Goal: Information Seeking & Learning: Learn about a topic

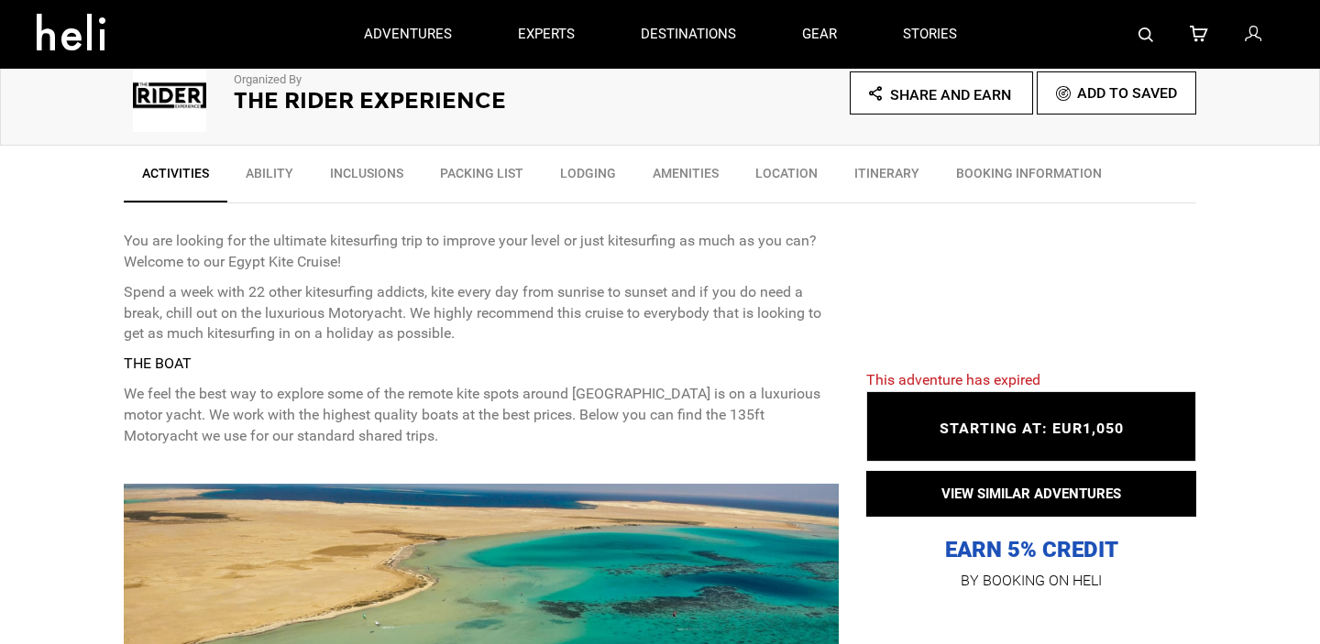
scroll to position [571, 0]
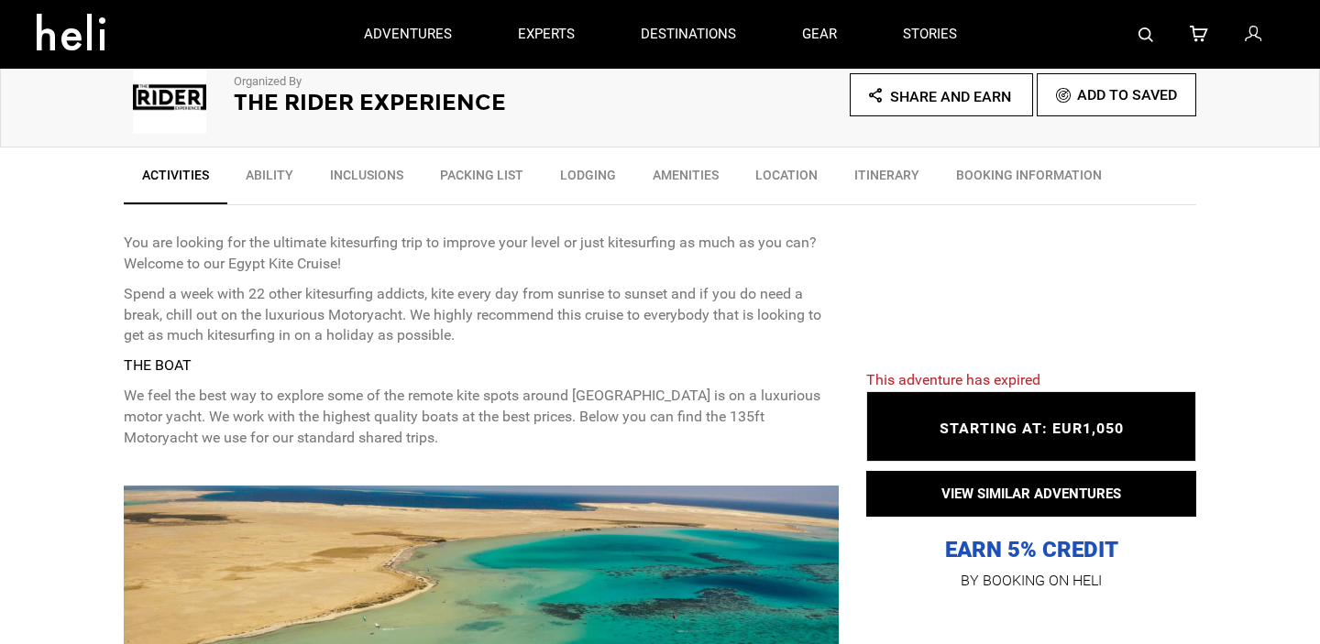
click at [278, 173] on link "Ability" at bounding box center [269, 180] width 84 height 46
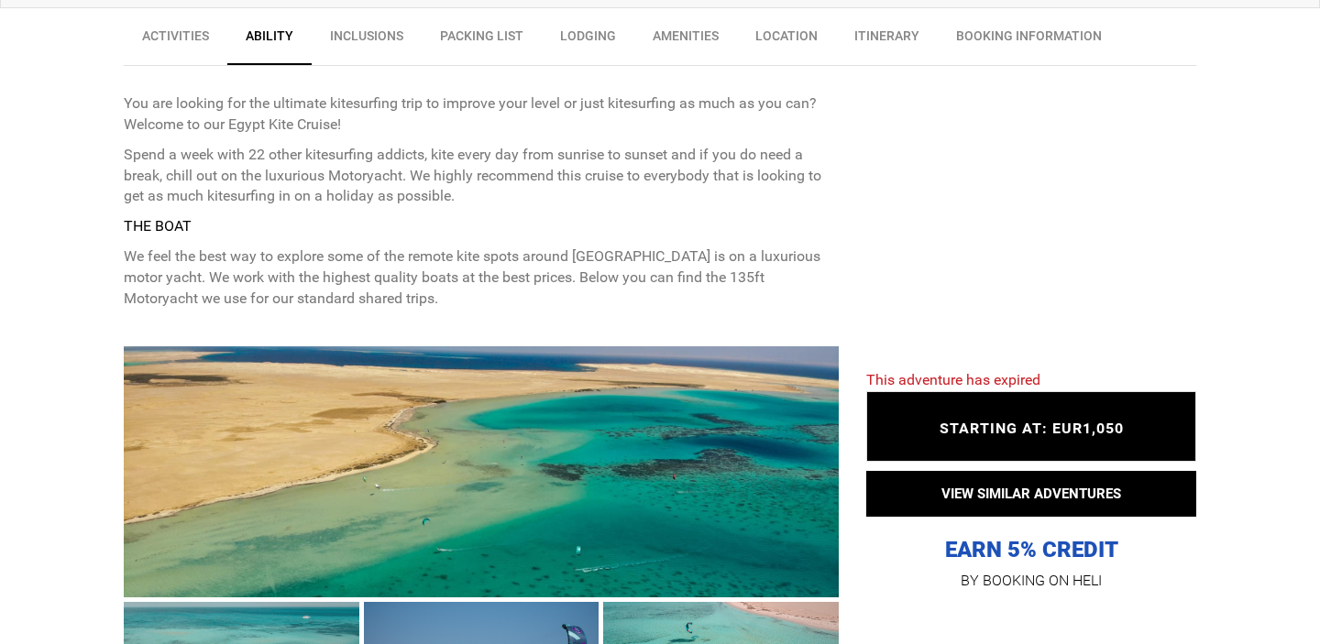
scroll to position [876, 0]
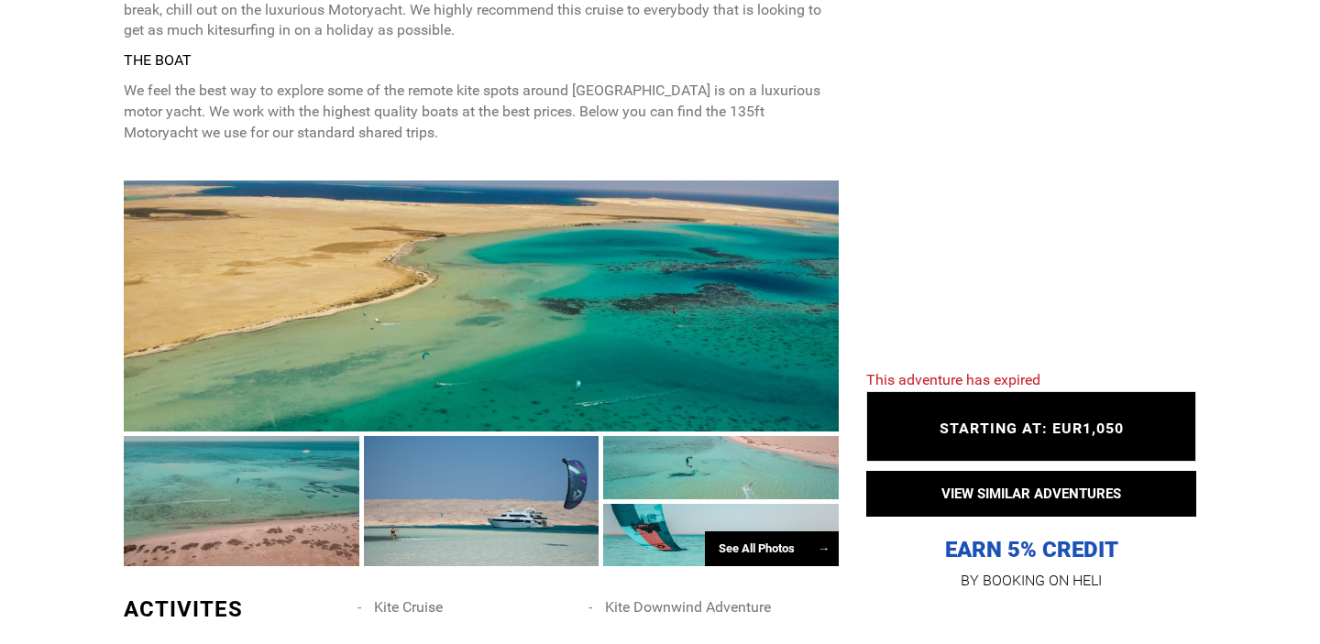
click at [987, 431] on span "STARTING AT: EUR1,050" at bounding box center [1032, 429] width 184 height 17
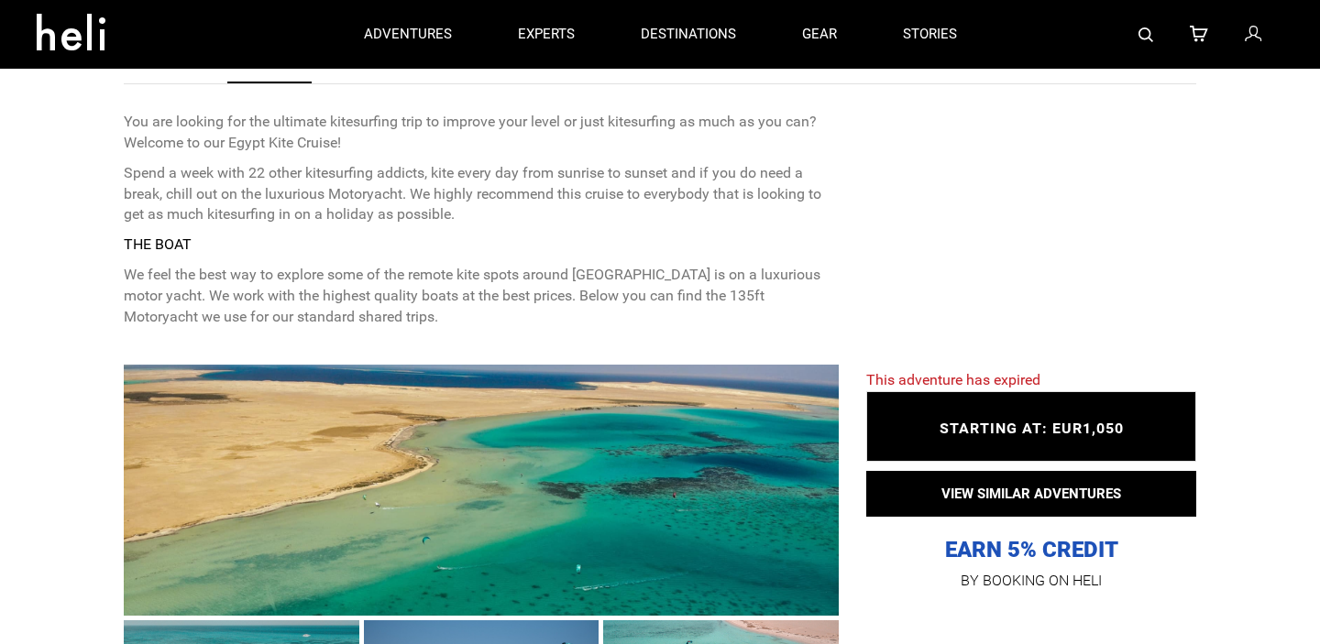
scroll to position [690, 0]
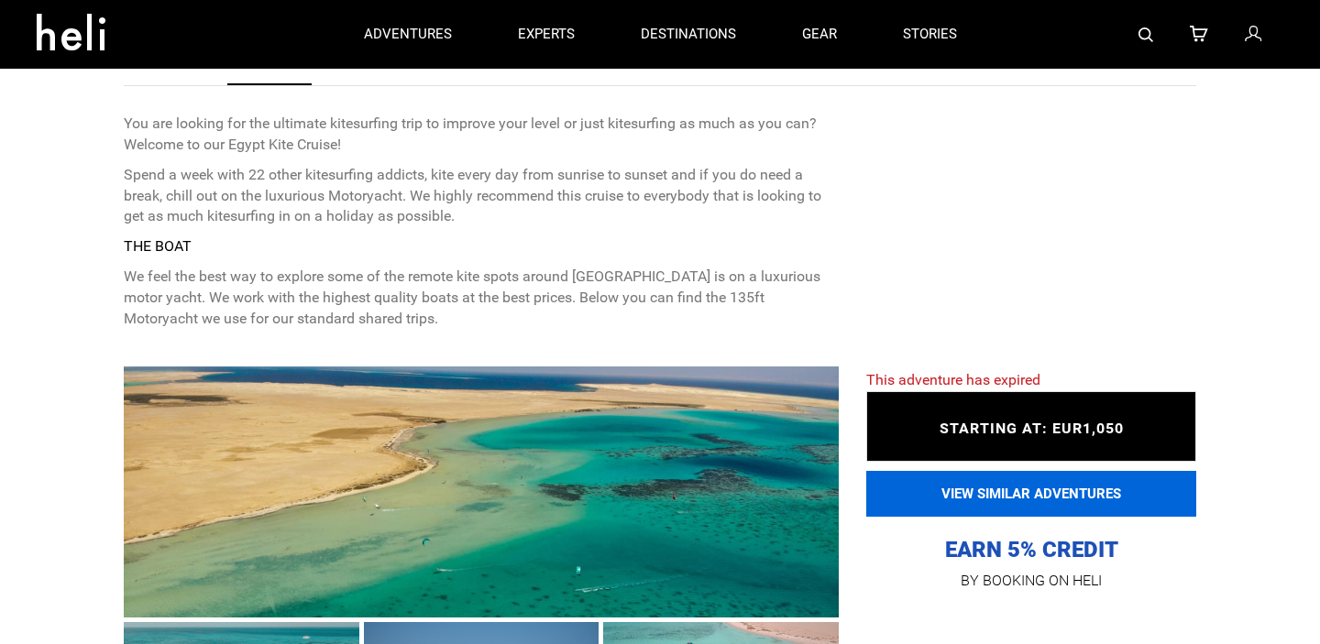
click at [1017, 494] on button "VIEW SIMILAR ADVENTURES" at bounding box center [1031, 494] width 330 height 46
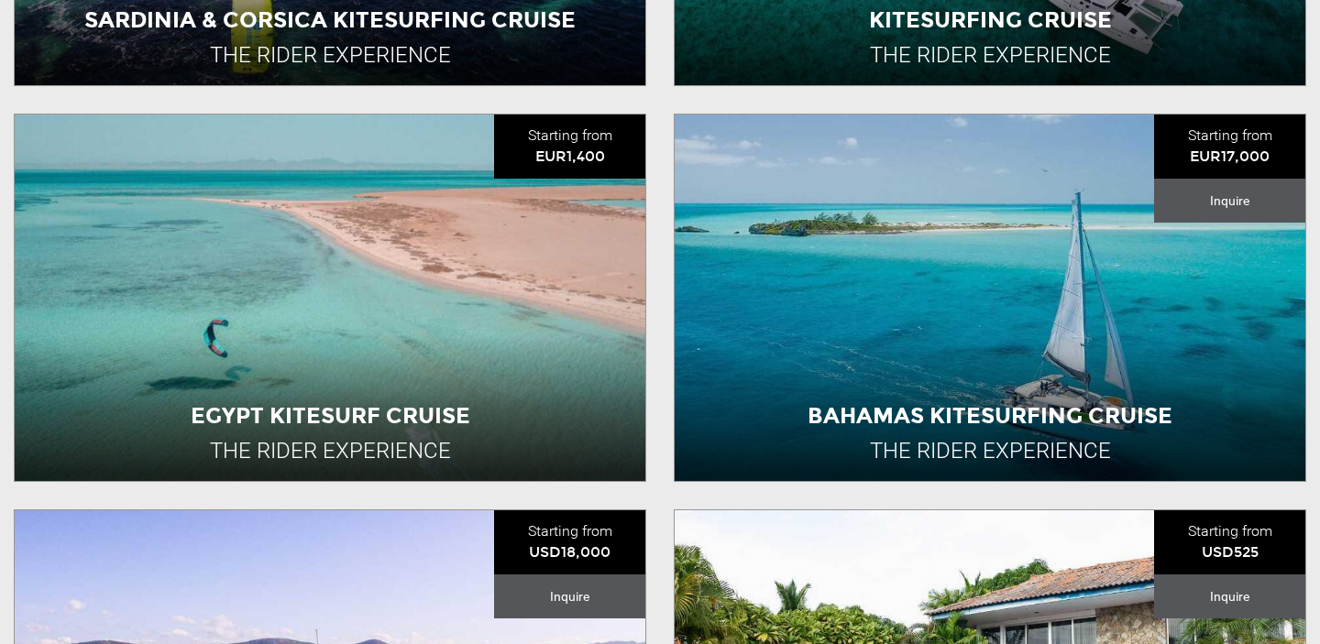
scroll to position [916, 0]
